Goal: Navigation & Orientation: Find specific page/section

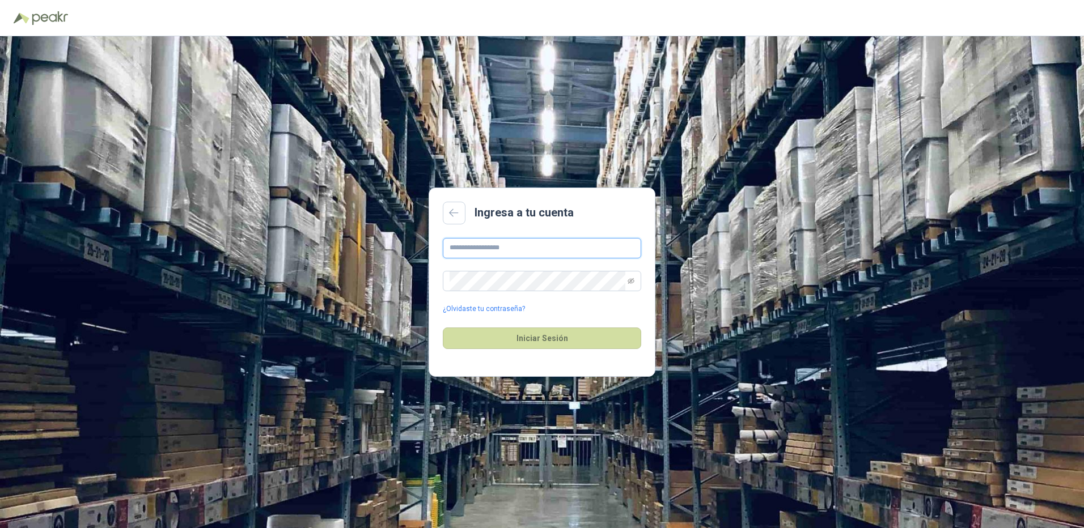
click at [530, 251] on input "text" at bounding box center [542, 248] width 198 height 20
type input "**********"
click at [529, 337] on button "Iniciar Sesión" at bounding box center [542, 339] width 198 height 22
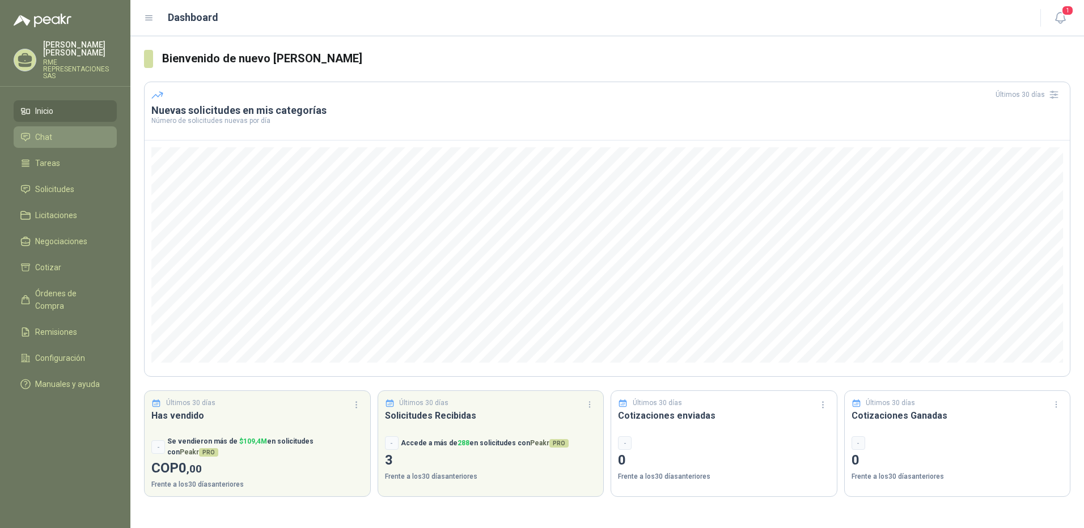
click at [69, 138] on li "Chat" at bounding box center [65, 137] width 90 height 12
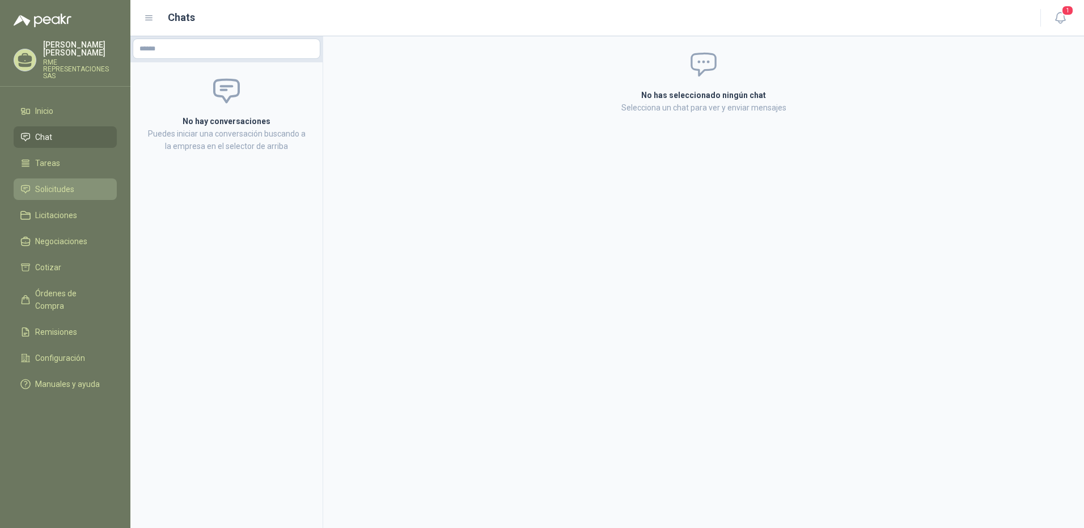
click at [66, 196] on link "Solicitudes" at bounding box center [65, 190] width 103 height 22
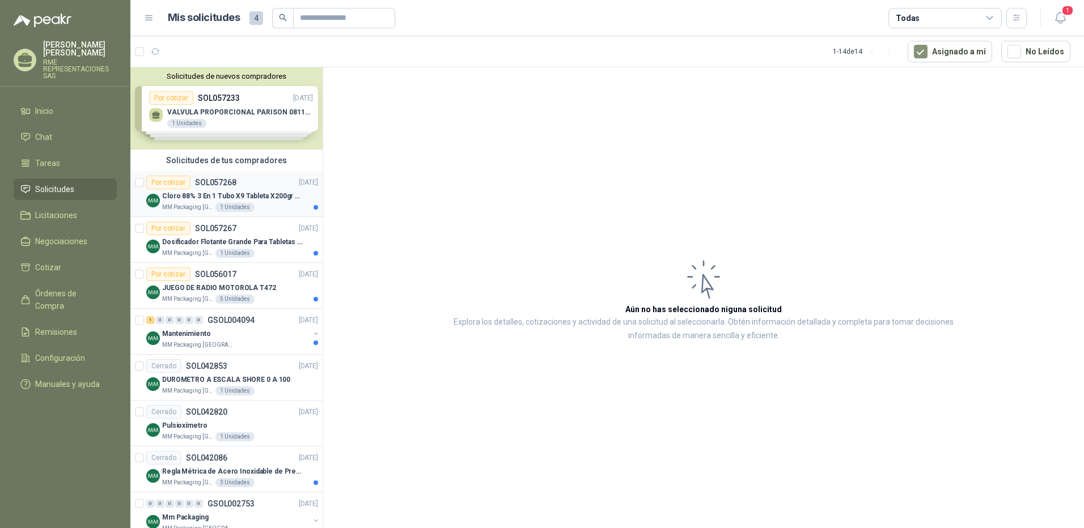
click at [248, 202] on div "Cloro 88% 3 En 1 Tubo X9 Tableta X200gr Oxycl" at bounding box center [240, 196] width 156 height 14
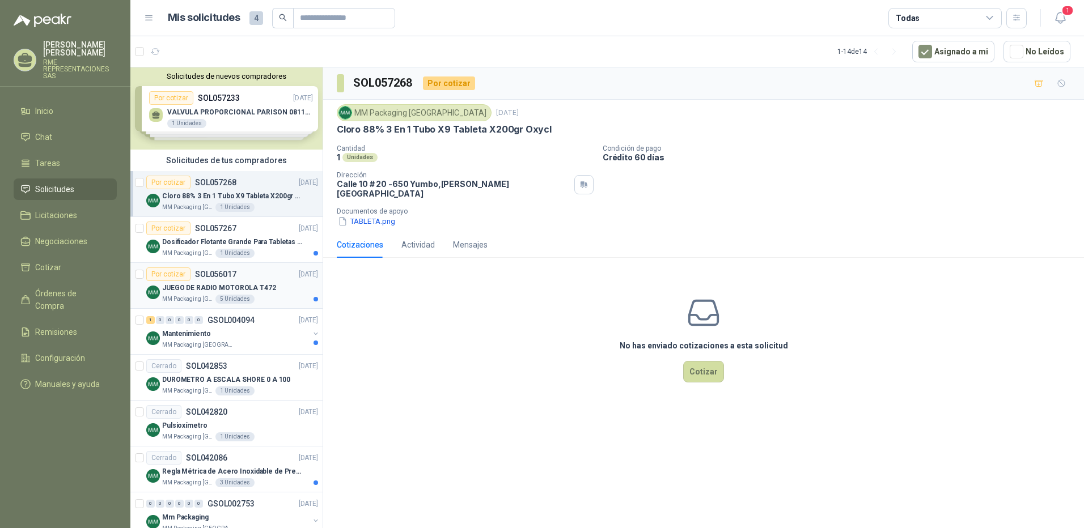
click at [256, 286] on p "JUEGO DE RADIO MOTOROLA T472" at bounding box center [219, 288] width 114 height 11
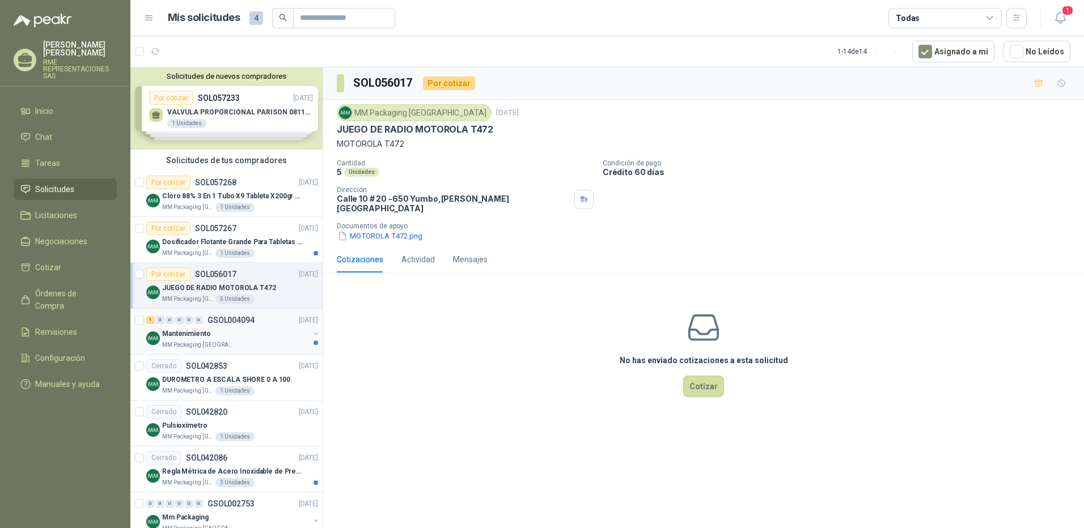
click at [246, 335] on div "Mantenimiento" at bounding box center [235, 334] width 147 height 14
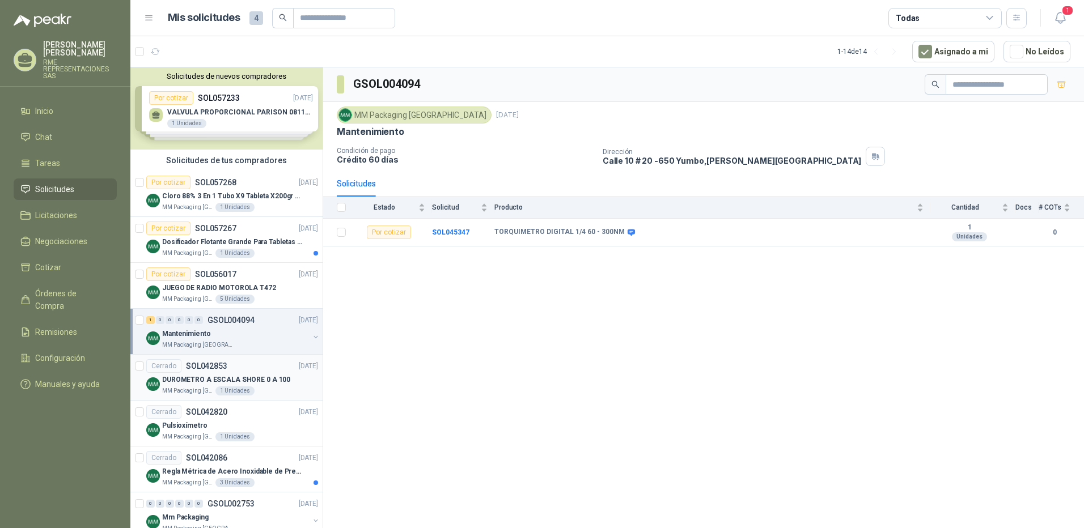
click at [229, 375] on p "DUROMETRO A ESCALA SHORE 0 A 100" at bounding box center [226, 380] width 128 height 11
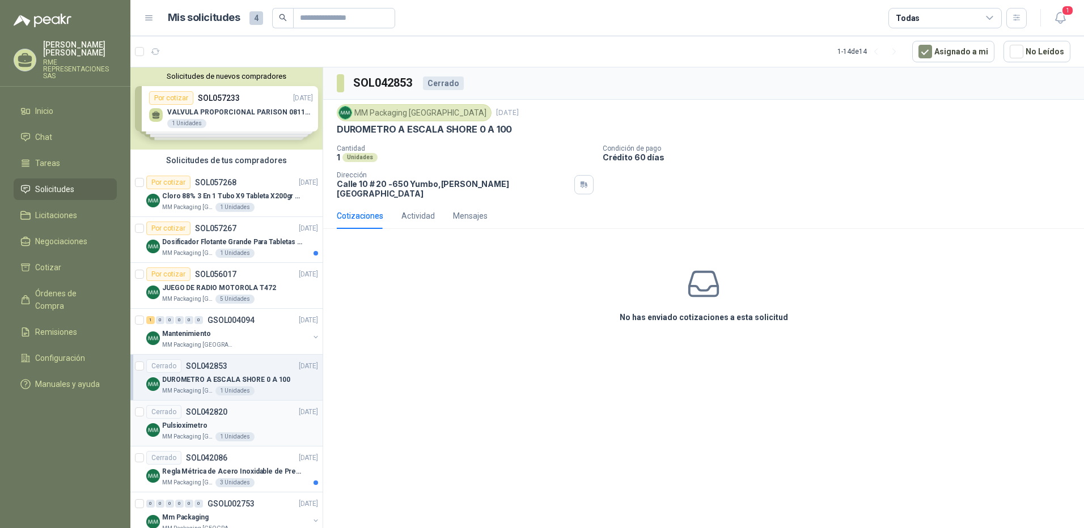
click at [221, 424] on div "Pulsioxímetro" at bounding box center [240, 426] width 156 height 14
click at [249, 467] on p "Regla Métrica de Acero Inoxidable de Precisión 15cm" at bounding box center [232, 472] width 141 height 11
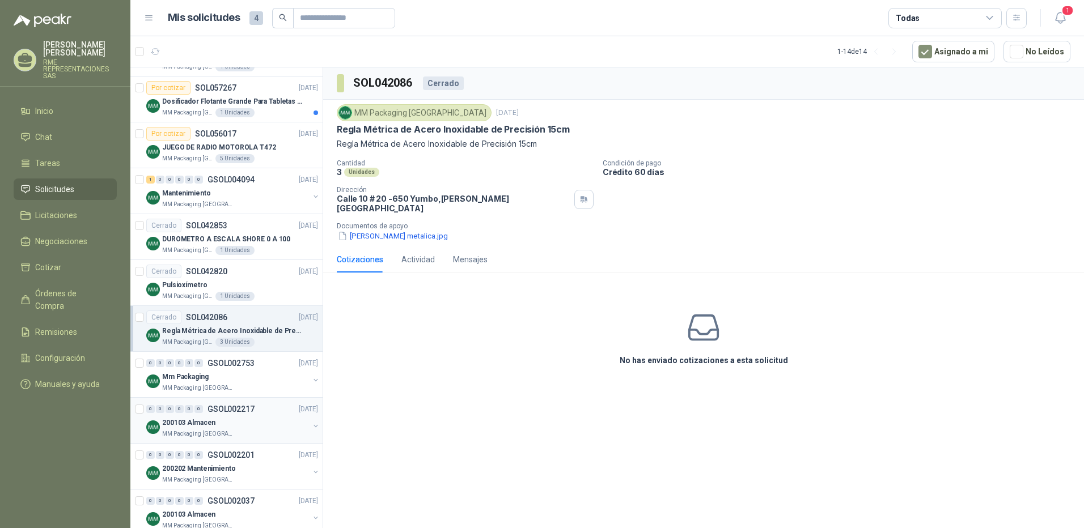
scroll to position [139, 0]
click at [208, 384] on div "Mm Packaging" at bounding box center [235, 378] width 147 height 14
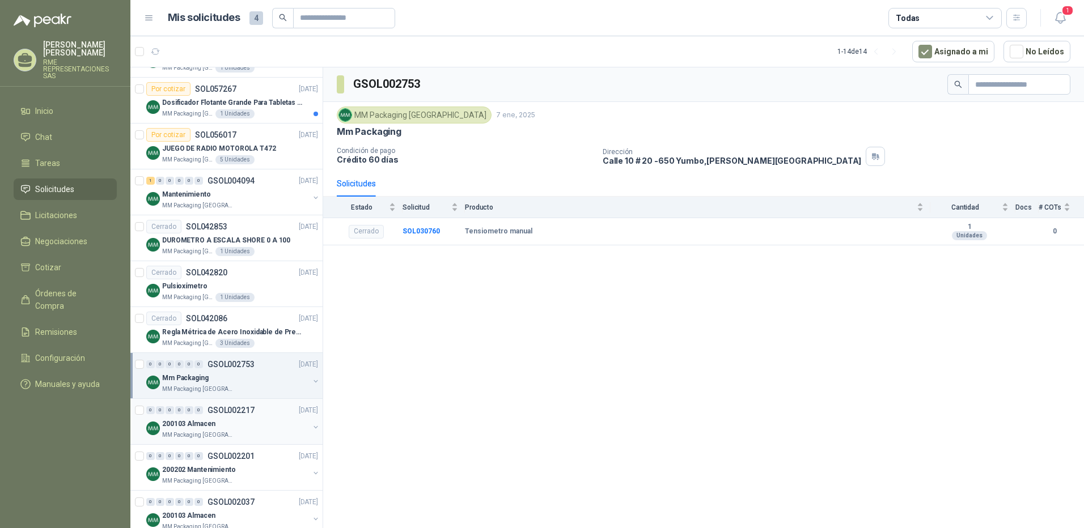
click at [208, 426] on p "200103 Almacen" at bounding box center [188, 424] width 53 height 11
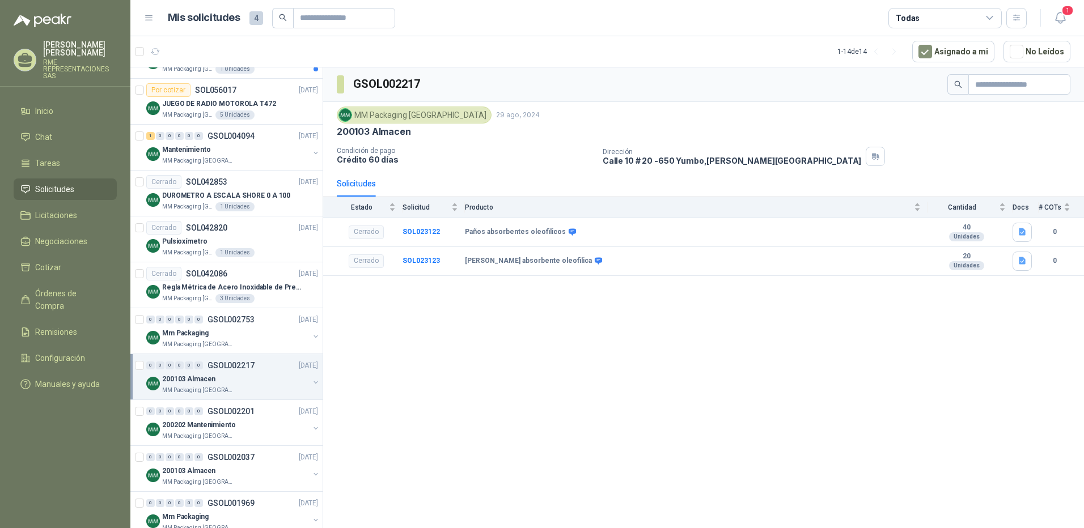
scroll to position [201, 0]
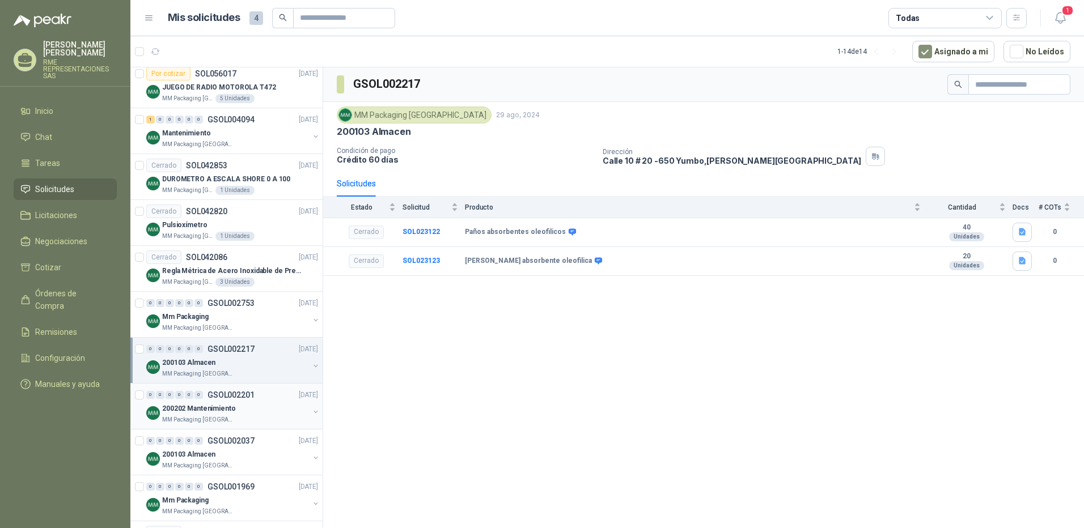
click at [214, 400] on div "0 0 0 0 0 0 GSOL002201 [DATE]" at bounding box center [233, 395] width 174 height 14
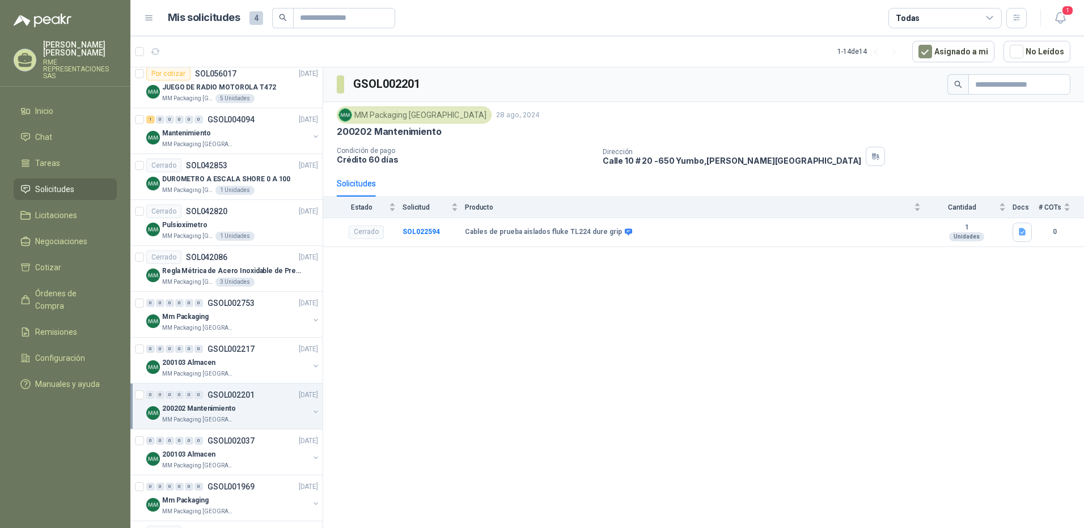
click at [202, 417] on p "MM Packaging [GEOGRAPHIC_DATA]" at bounding box center [197, 420] width 71 height 9
click at [223, 501] on div "200103 Almacen" at bounding box center [235, 501] width 147 height 14
